Goal: Task Accomplishment & Management: Manage account settings

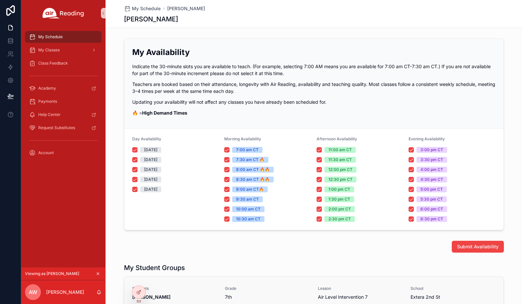
scroll to position [81, 0]
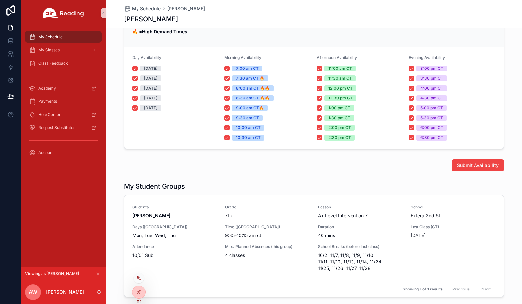
click at [139, 277] on icon at bounding box center [138, 278] width 5 height 5
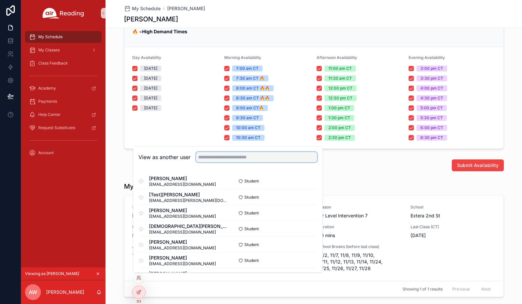
click at [224, 157] on input "text" at bounding box center [256, 157] width 121 height 11
type input "**********"
click at [310, 180] on button "Select" at bounding box center [308, 181] width 17 height 10
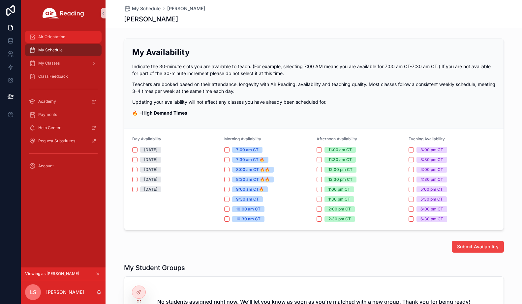
click at [50, 34] on span "Air Orientation" at bounding box center [51, 36] width 27 height 5
